Goal: Navigation & Orientation: Find specific page/section

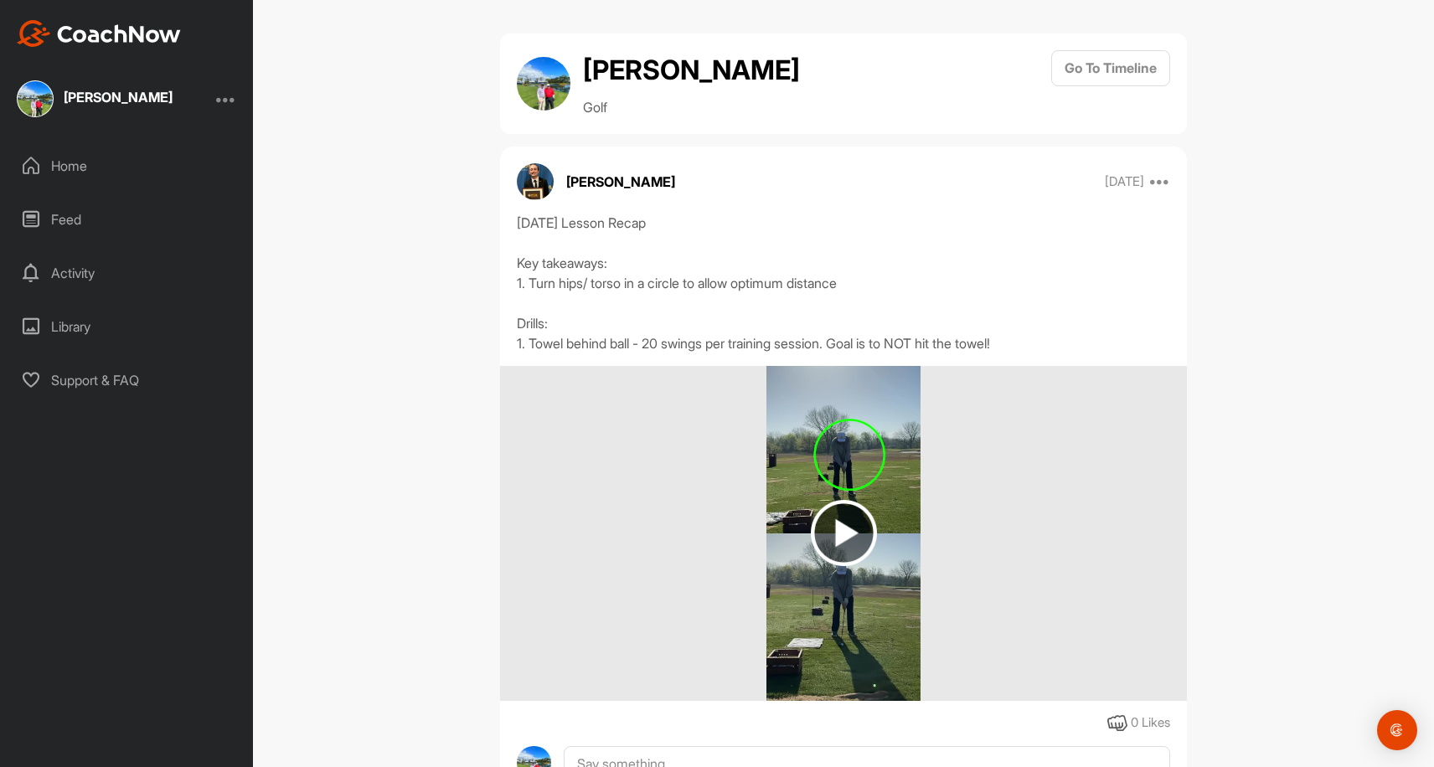
click at [839, 539] on img at bounding box center [844, 533] width 66 height 66
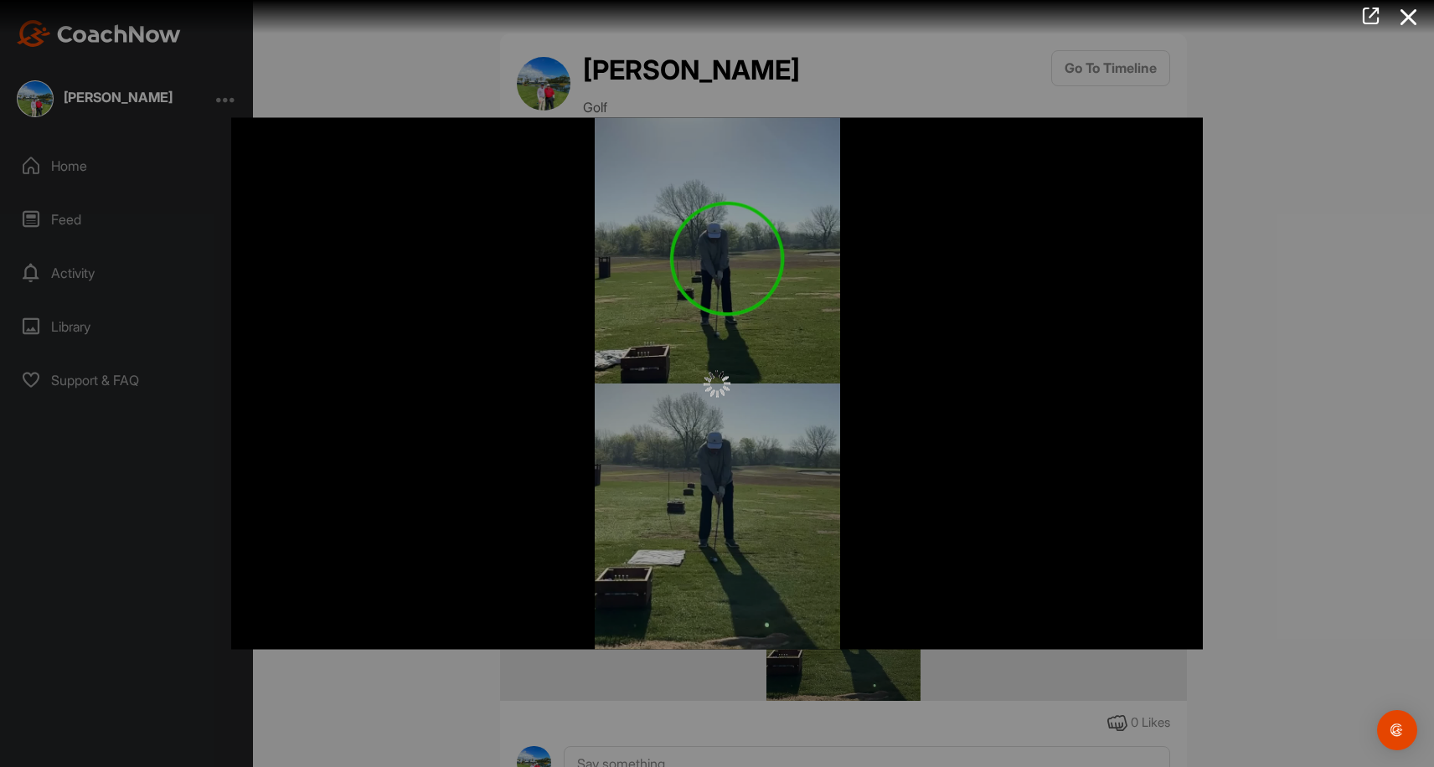
click at [1128, 58] on div at bounding box center [717, 383] width 1434 height 767
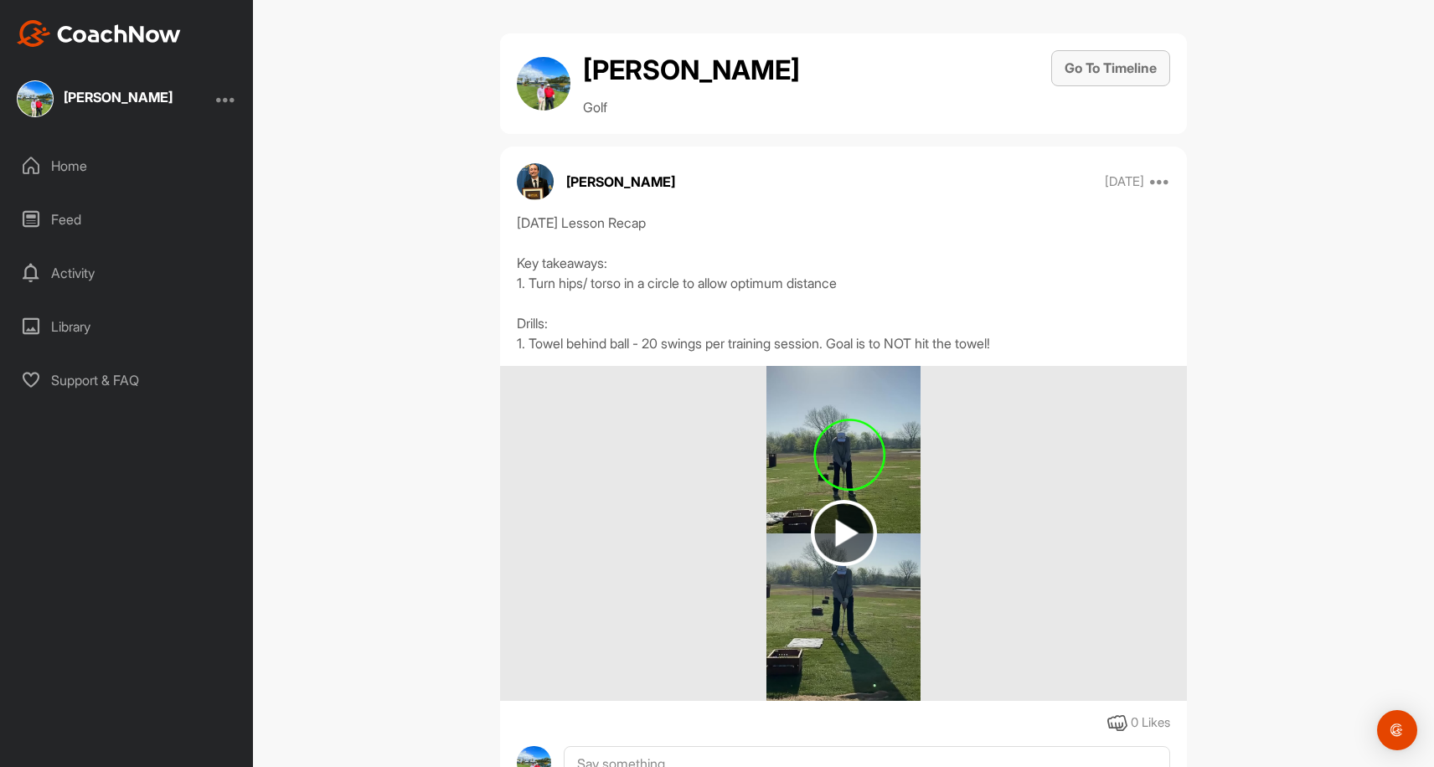
click at [1110, 65] on button "Go To Timeline" at bounding box center [1110, 68] width 119 height 36
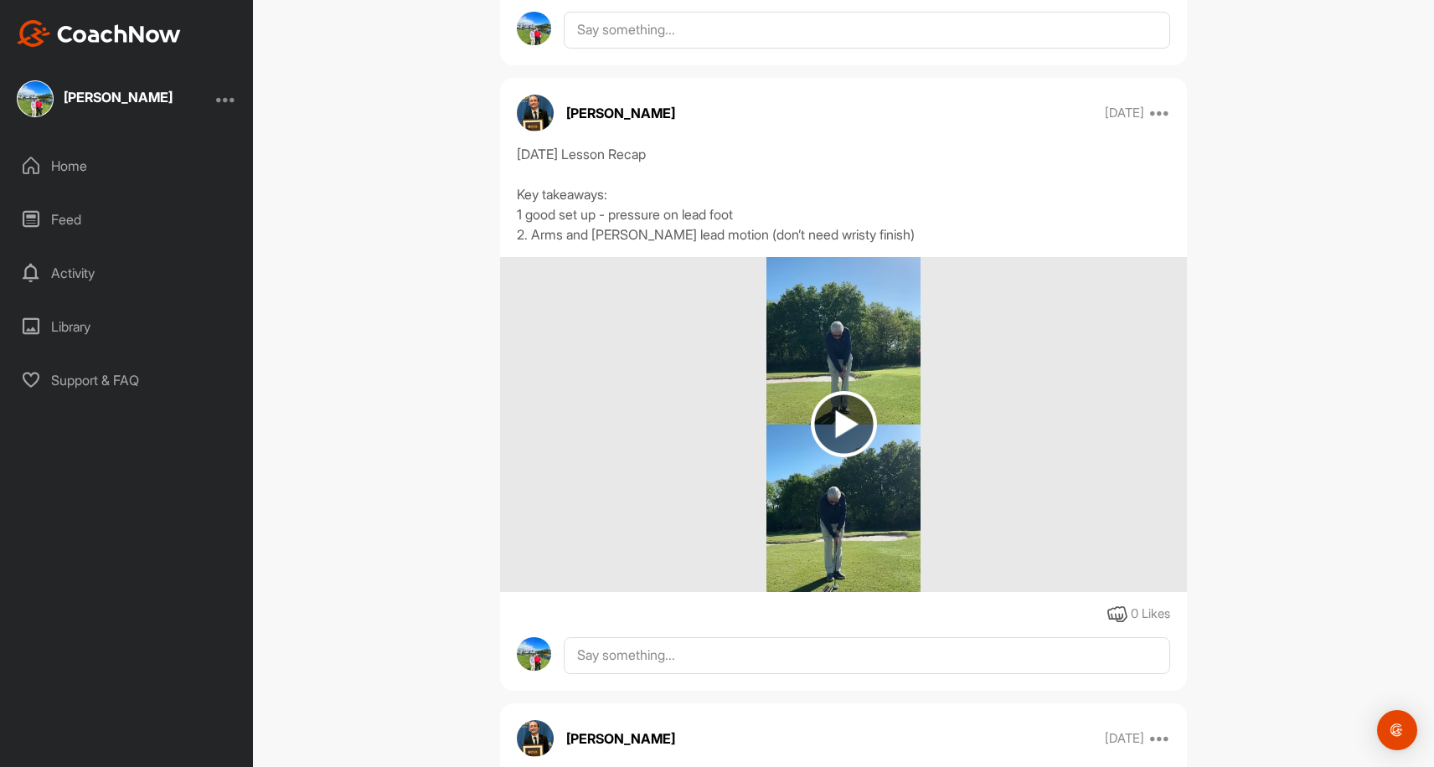
scroll to position [2786, 0]
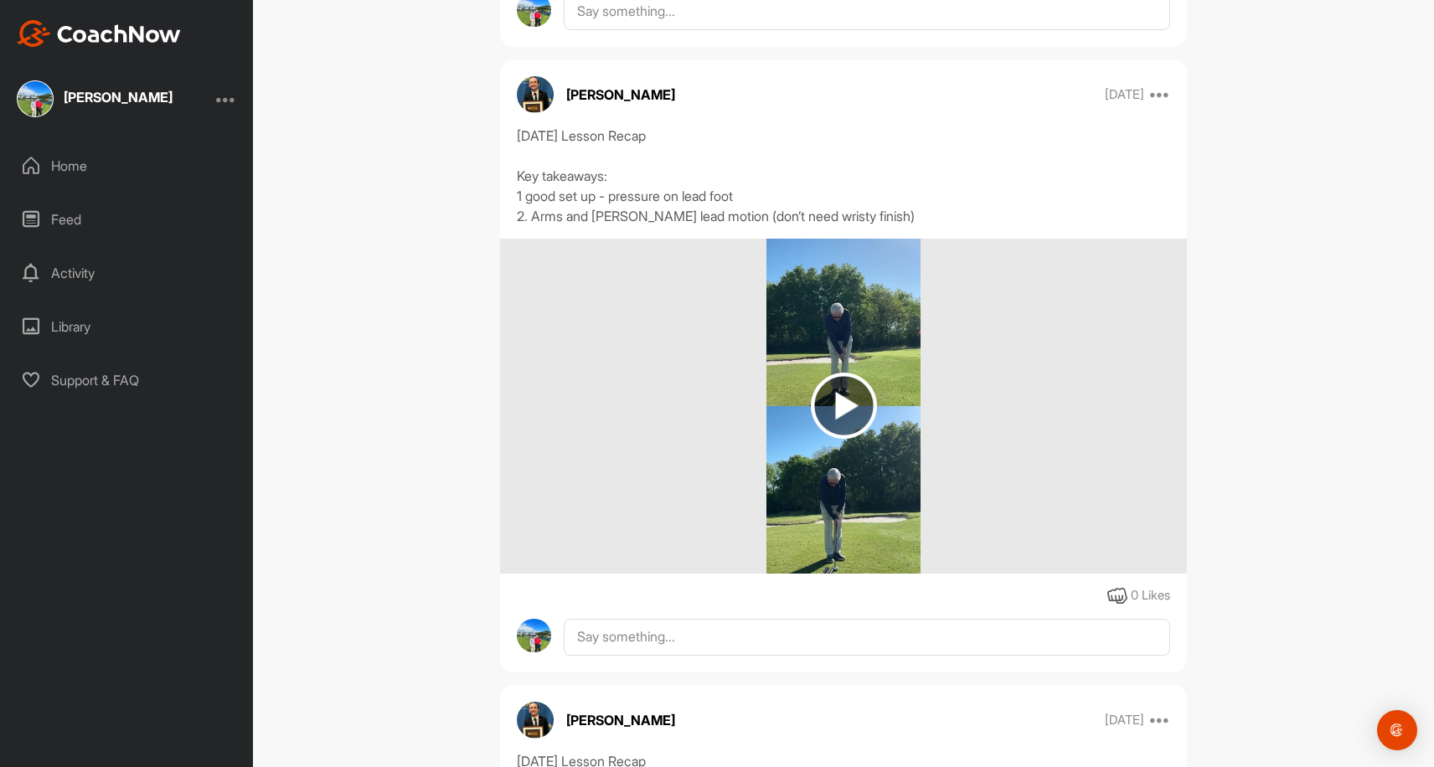
click at [850, 400] on img at bounding box center [844, 406] width 66 height 66
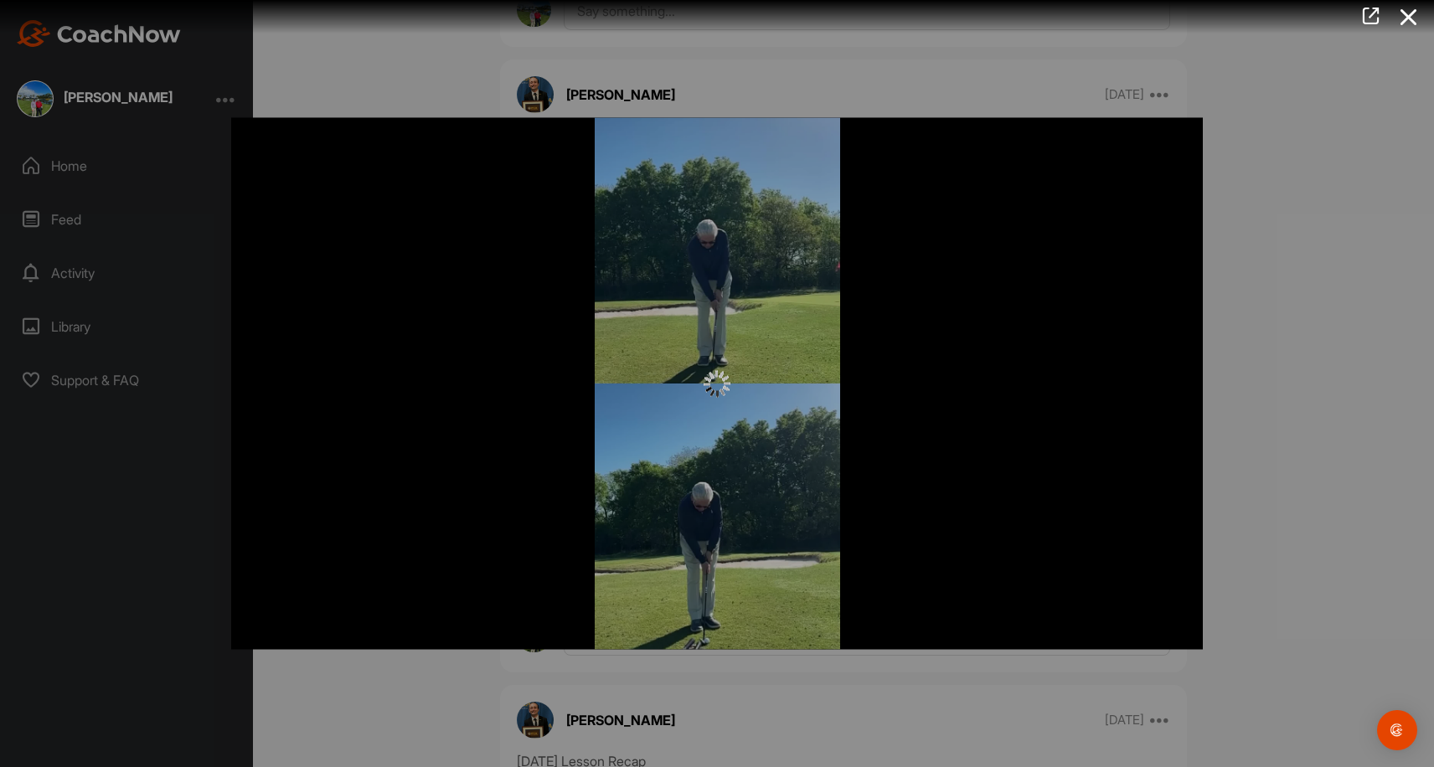
click at [106, 384] on div at bounding box center [717, 383] width 1434 height 767
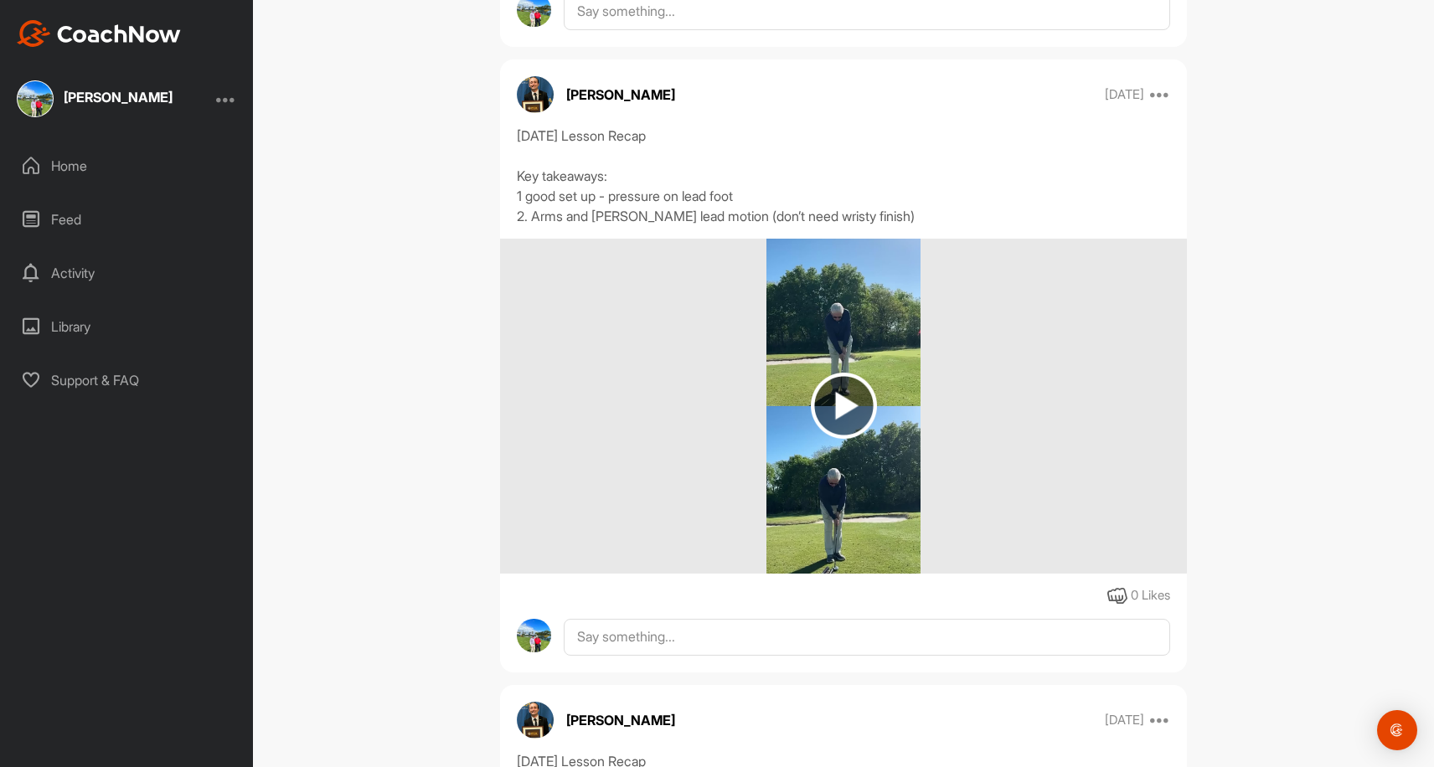
click at [106, 384] on div "Support & FAQ" at bounding box center [127, 380] width 236 height 42
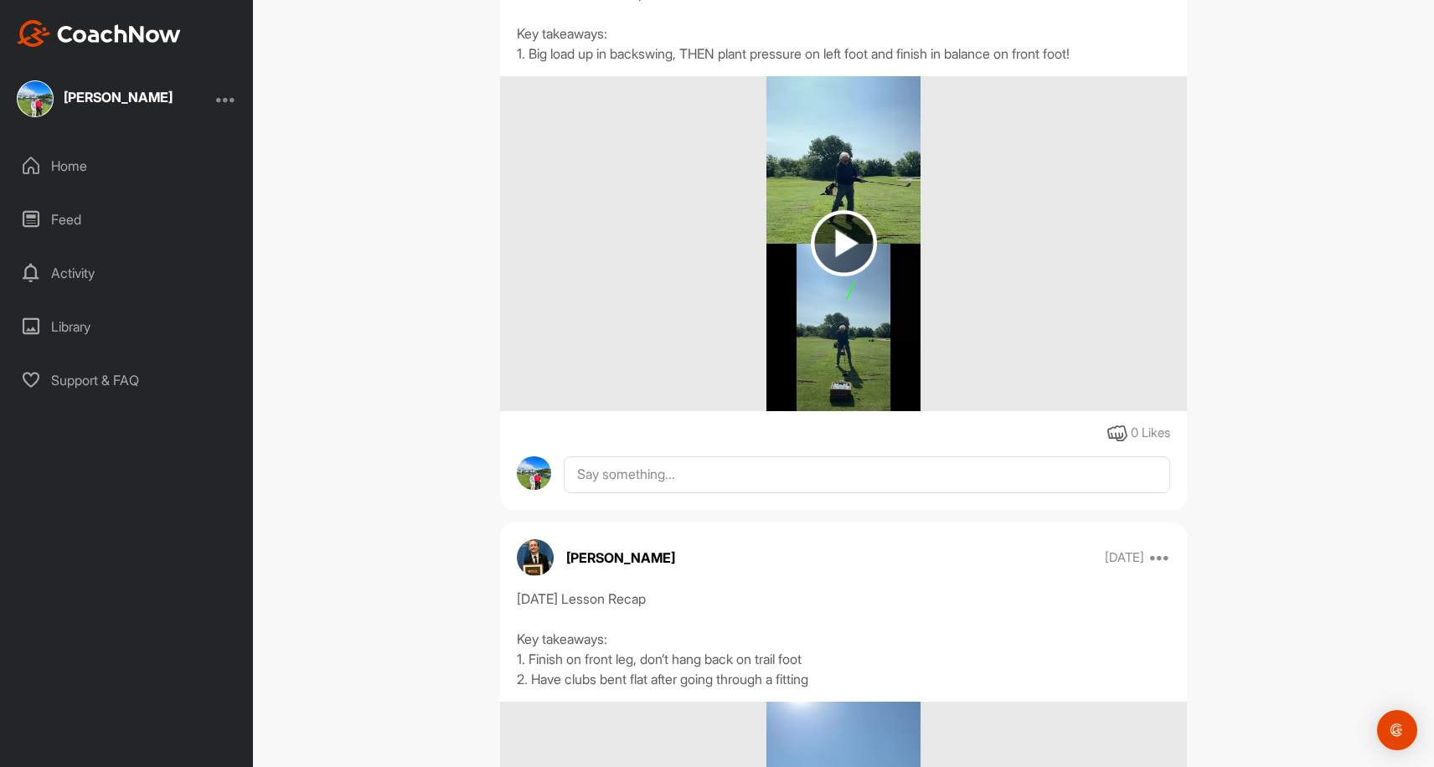
scroll to position [1019, 0]
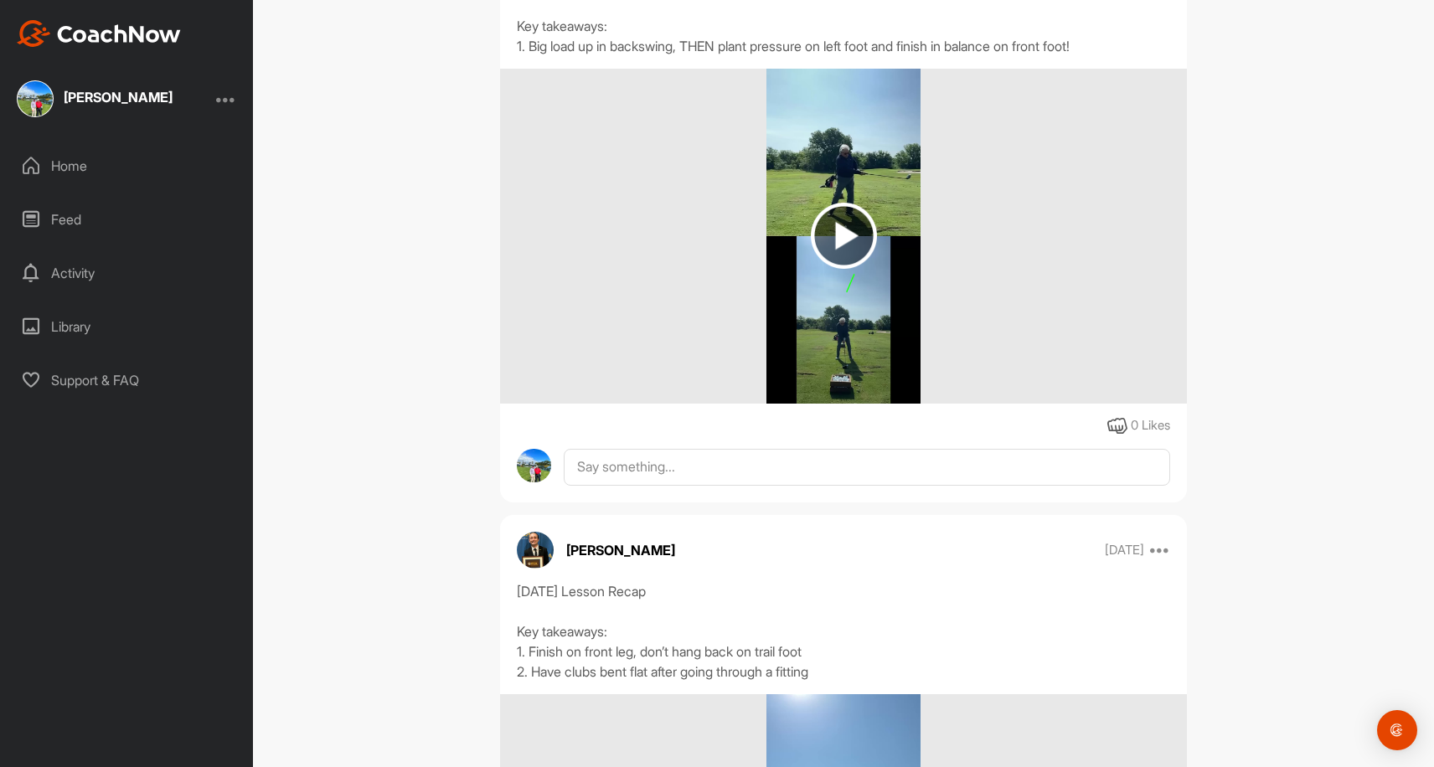
click at [843, 240] on img at bounding box center [844, 236] width 66 height 66
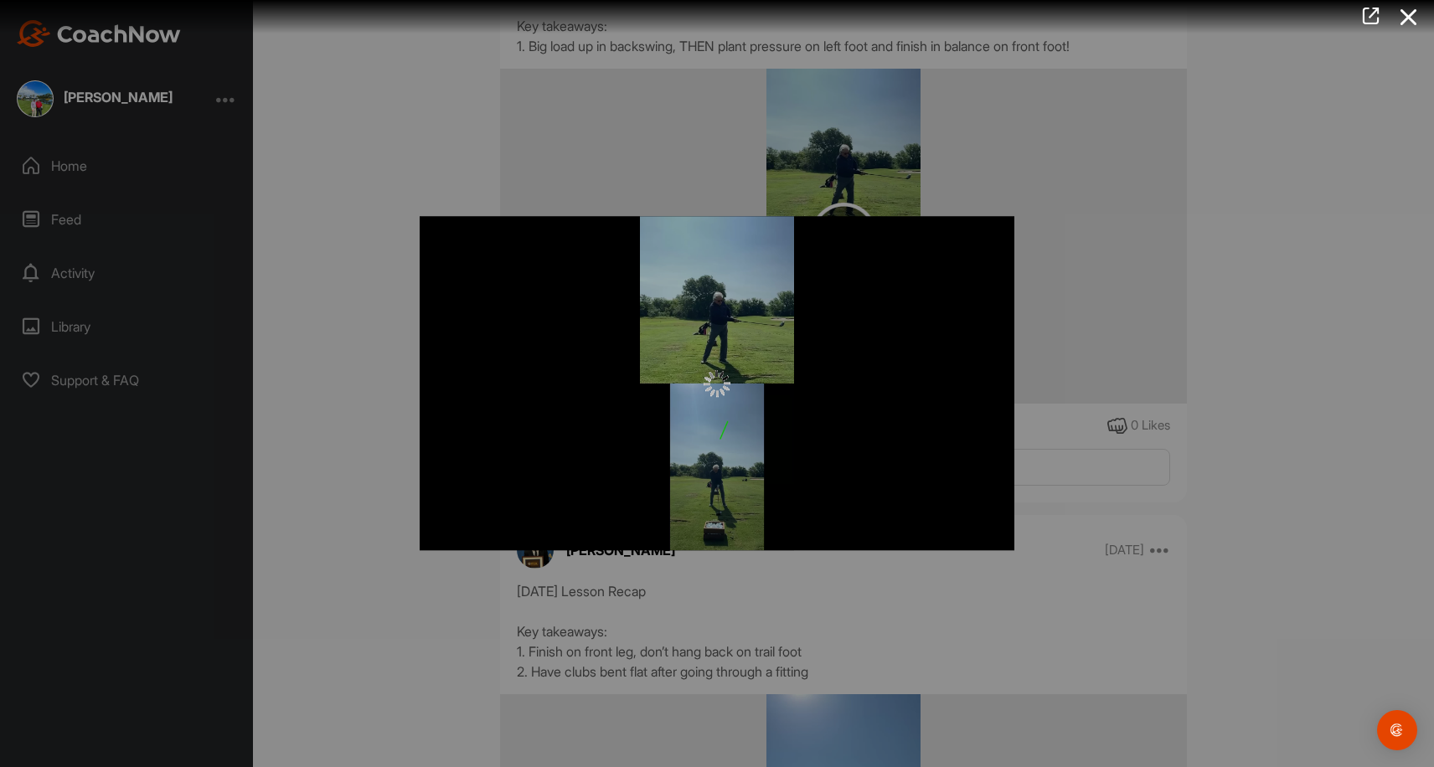
click at [843, 240] on div at bounding box center [717, 383] width 595 height 334
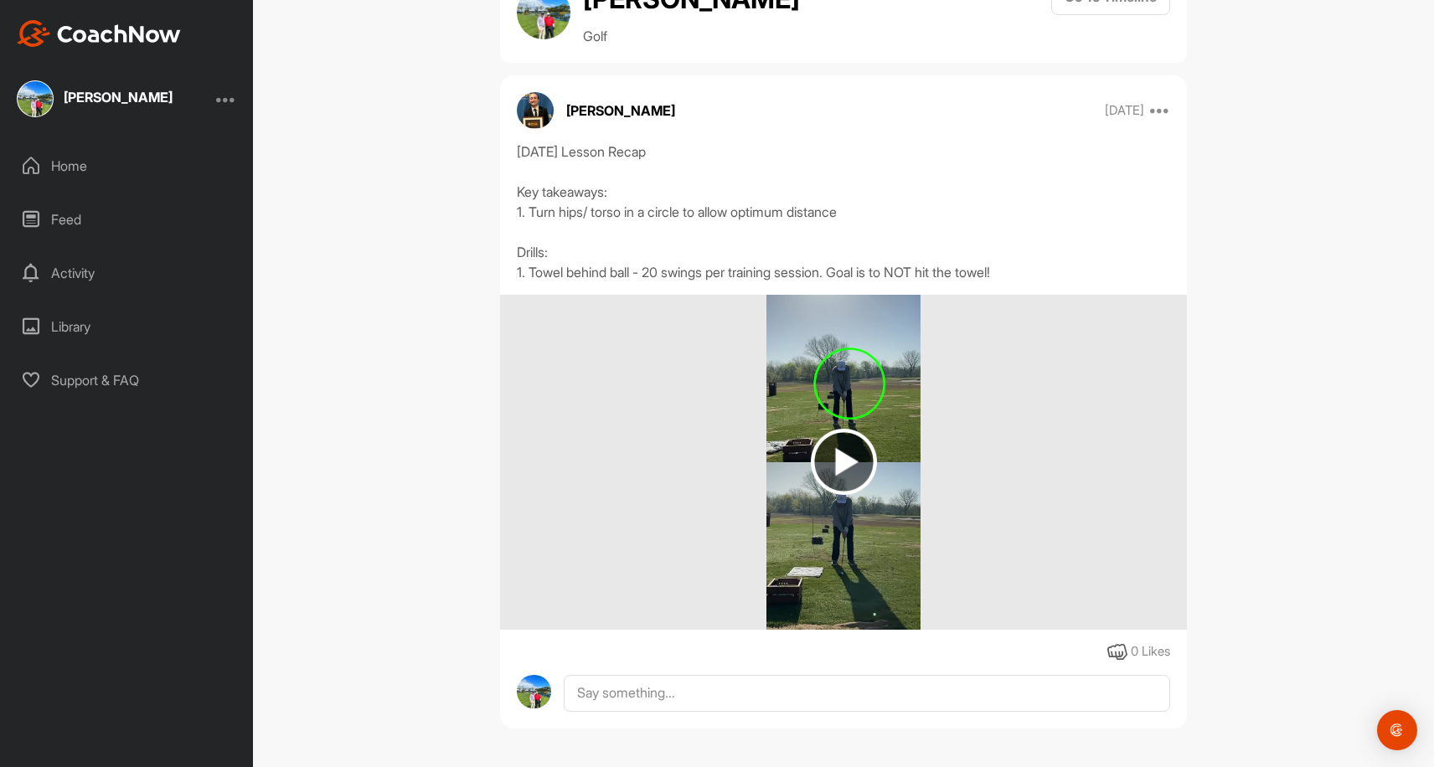
scroll to position [71, 0]
click at [851, 462] on img at bounding box center [844, 462] width 66 height 66
